Goal: Task Accomplishment & Management: Manage account settings

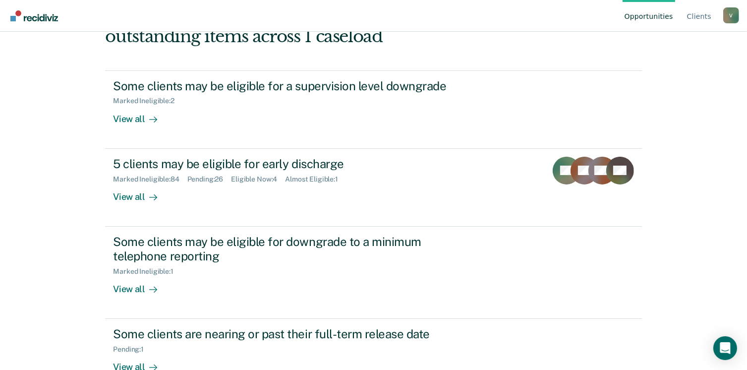
scroll to position [104, 0]
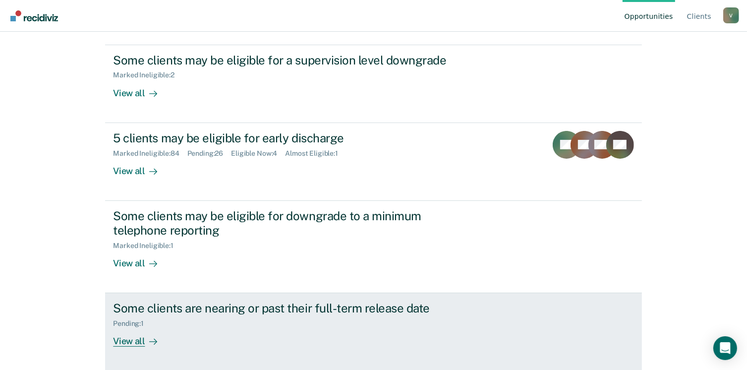
click at [135, 341] on div "View all" at bounding box center [141, 337] width 56 height 19
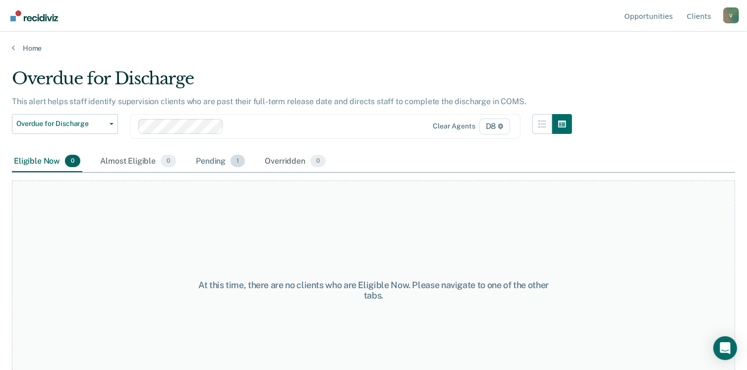
click at [211, 156] on div "Pending 1" at bounding box center [220, 162] width 53 height 22
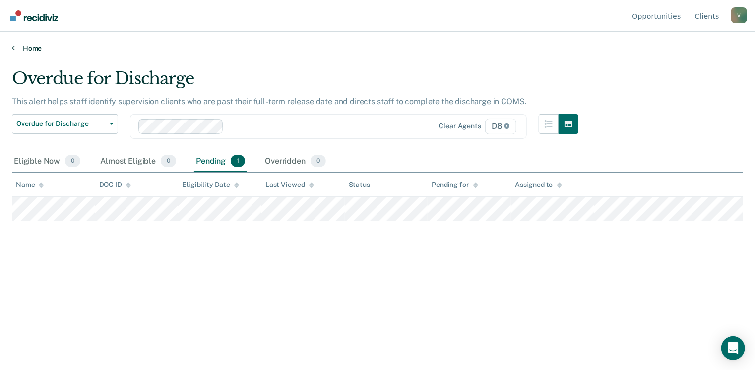
click at [34, 47] on link "Home" at bounding box center [377, 48] width 731 height 9
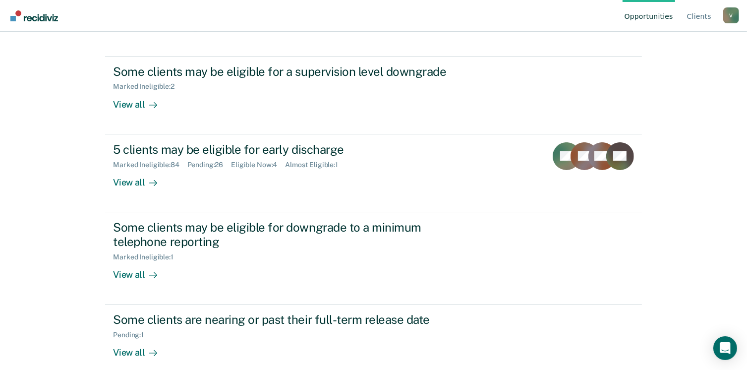
scroll to position [104, 0]
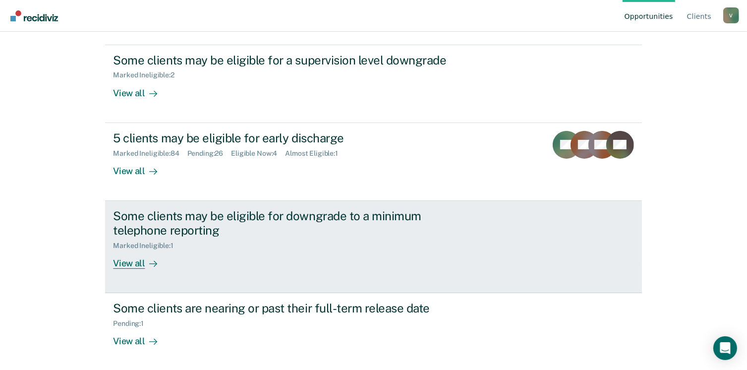
click at [127, 262] on div "View all" at bounding box center [141, 258] width 56 height 19
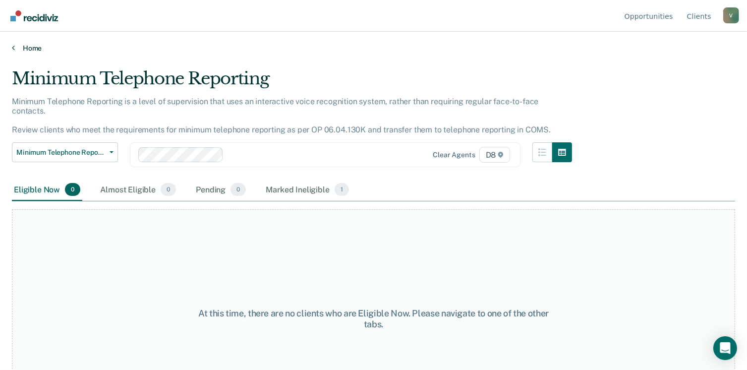
click at [24, 44] on link "Home" at bounding box center [373, 48] width 723 height 9
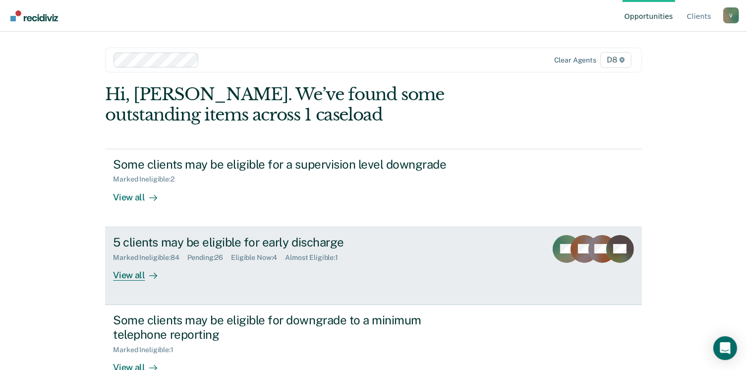
click at [136, 273] on div "View all" at bounding box center [141, 270] width 56 height 19
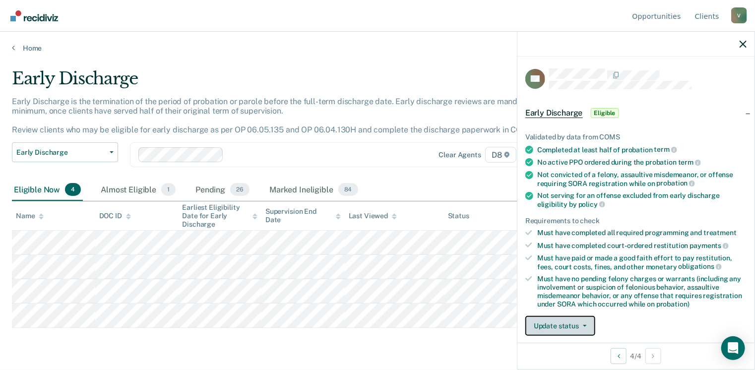
click at [567, 322] on button "Update status" at bounding box center [560, 326] width 70 height 20
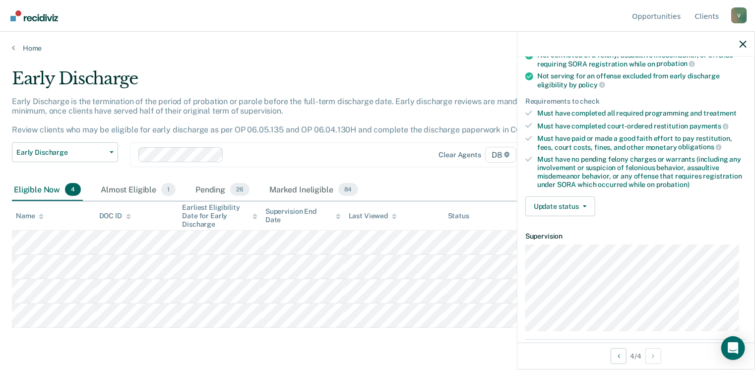
scroll to position [124, 0]
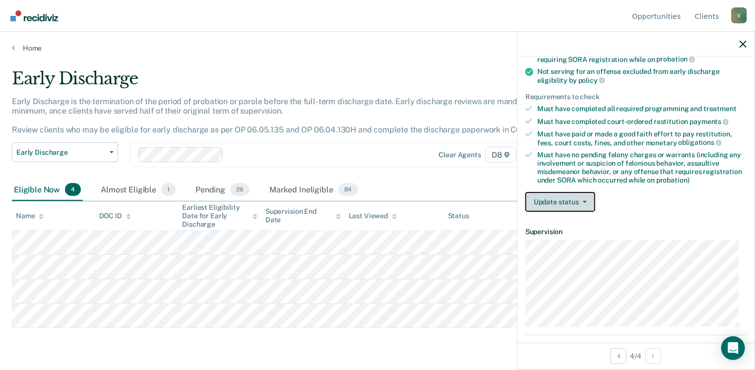
click at [575, 198] on button "Update status" at bounding box center [560, 202] width 70 height 20
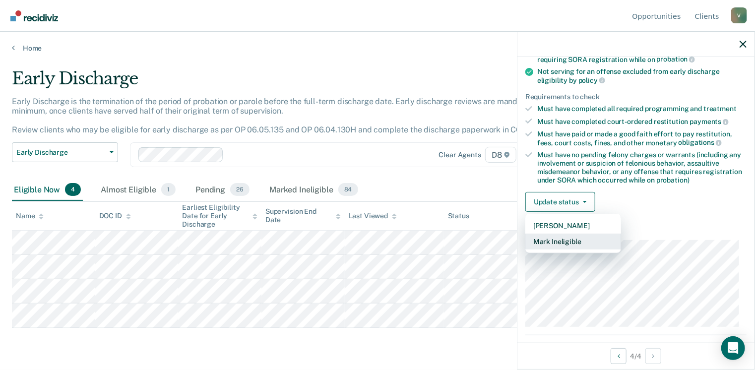
click at [570, 237] on button "Mark Ineligible" at bounding box center [573, 241] width 96 height 16
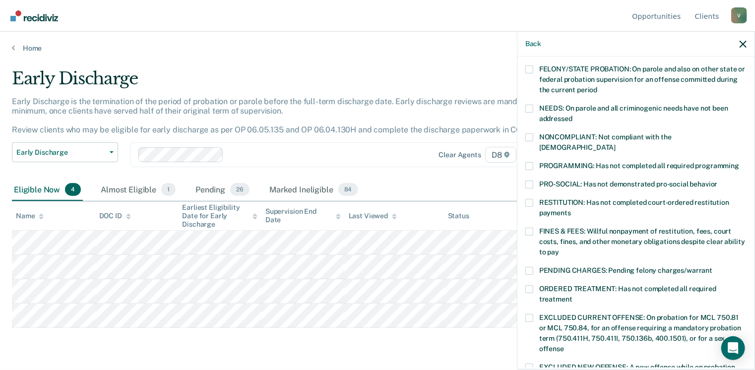
click at [527, 162] on label "PROGRAMMING: Has not completed all required programming" at bounding box center [635, 167] width 221 height 10
click at [739, 162] on input "PROGRAMMING: Has not completed all required programming" at bounding box center [739, 162] width 0 height 0
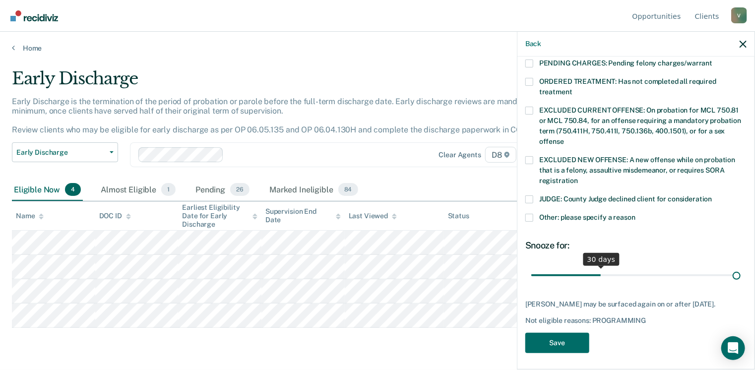
scroll to position [323, 0]
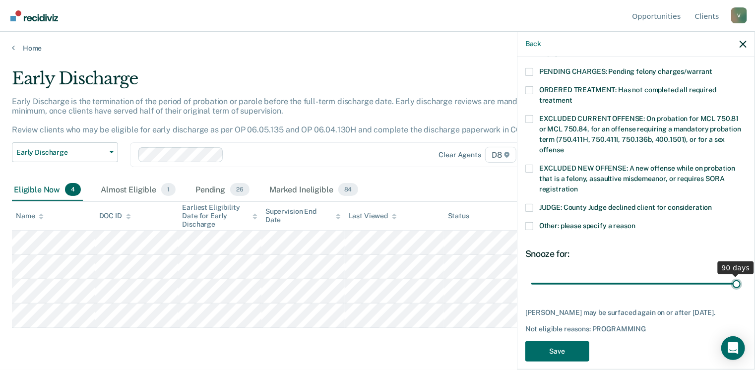
drag, startPoint x: 596, startPoint y: 265, endPoint x: 757, endPoint y: 268, distance: 161.6
type input "90"
click at [740, 275] on input "range" at bounding box center [635, 283] width 209 height 17
click at [555, 341] on button "Save" at bounding box center [557, 351] width 64 height 20
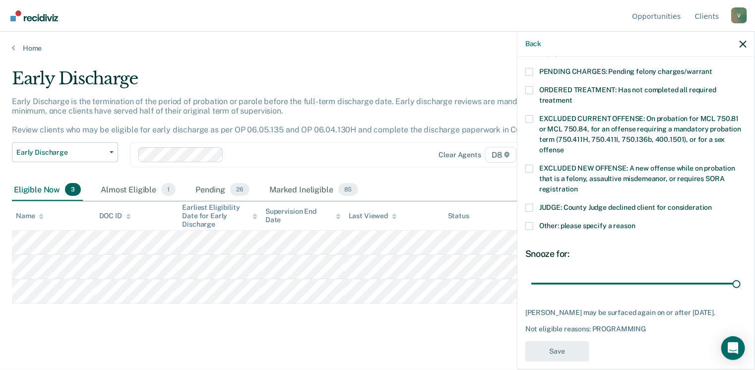
scroll to position [282, 0]
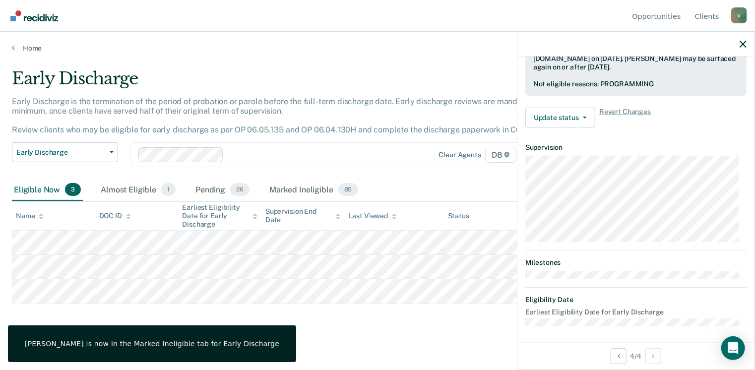
click at [312, 320] on div "Early Discharge Early Discharge is the termination of the period of probation o…" at bounding box center [377, 197] width 731 height 259
click at [130, 185] on div "Almost Eligible 1" at bounding box center [138, 190] width 79 height 22
